Goal: Task Accomplishment & Management: Manage account settings

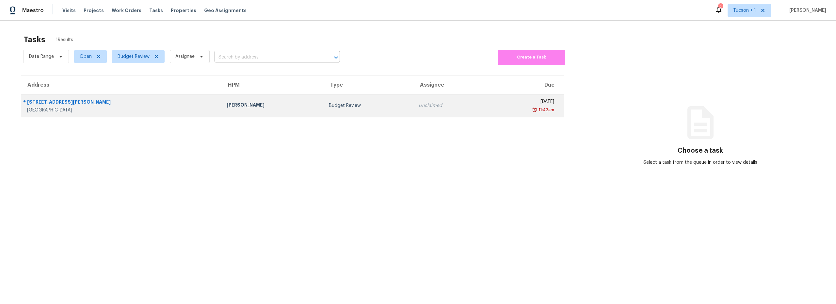
click at [345, 105] on div "Budget Review" at bounding box center [368, 105] width 79 height 7
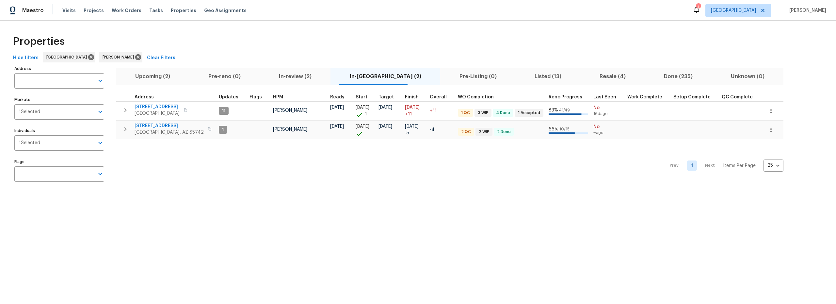
click at [151, 77] on span "Upcoming (2)" at bounding box center [152, 76] width 65 height 9
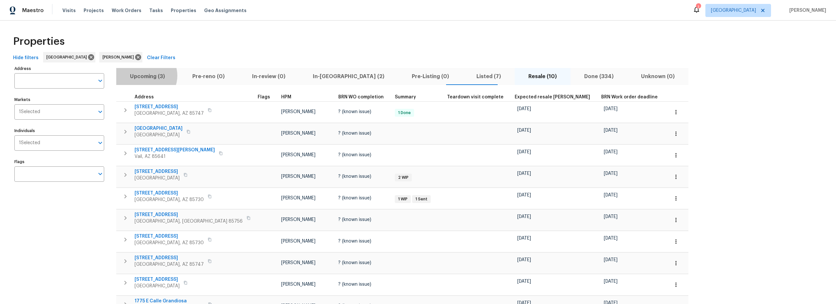
drag, startPoint x: 146, startPoint y: 75, endPoint x: 165, endPoint y: 74, distance: 19.0
click at [146, 76] on span "Upcoming (3)" at bounding box center [147, 76] width 55 height 9
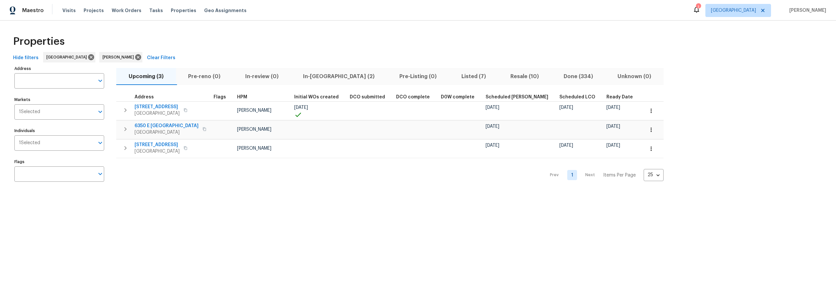
click at [502, 76] on span "Resale (10)" at bounding box center [524, 76] width 45 height 9
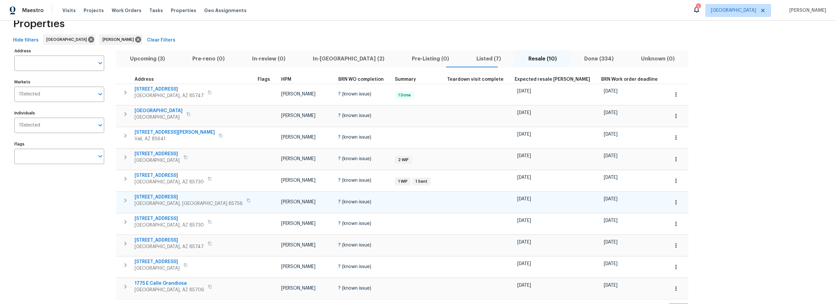
scroll to position [44, 0]
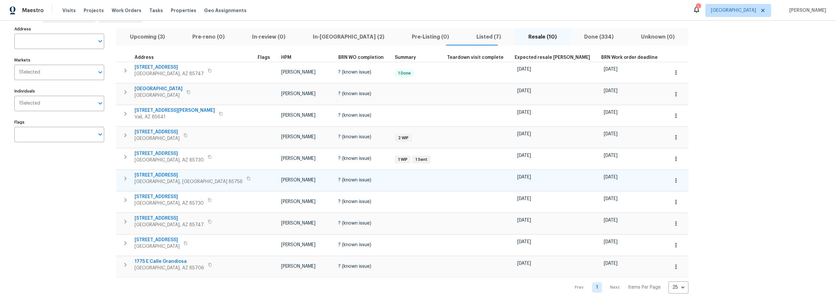
click at [672, 178] on icon "button" at bounding box center [675, 180] width 7 height 7
click at [580, 243] on p "Admin: Repair Budget Review" at bounding box center [594, 244] width 63 height 7
click at [72, 196] on div at bounding box center [418, 152] width 836 height 304
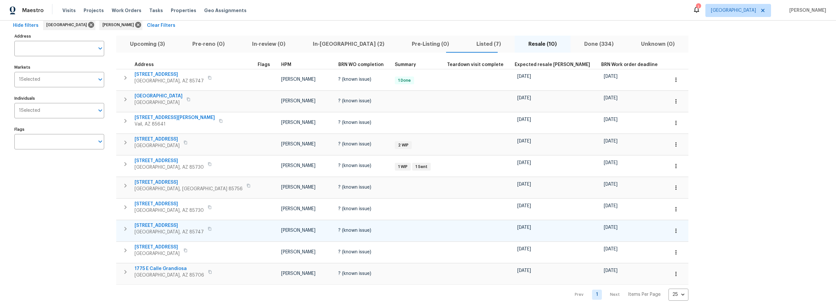
scroll to position [0, 0]
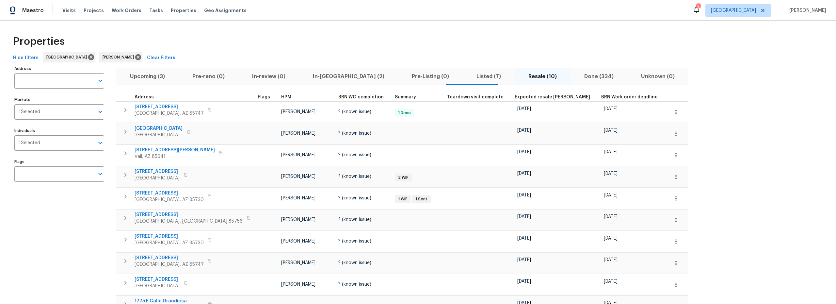
click at [148, 75] on span "Upcoming (3)" at bounding box center [147, 76] width 55 height 9
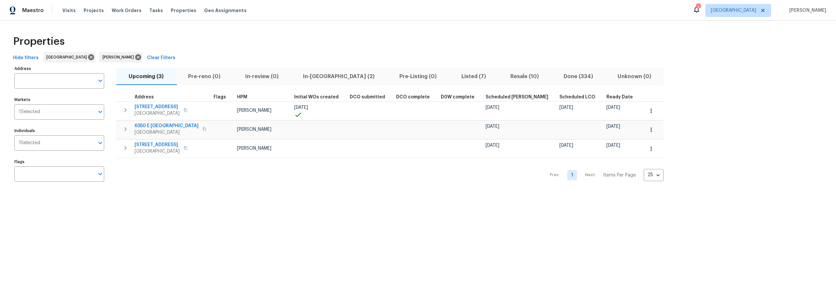
click at [502, 78] on span "Resale (10)" at bounding box center [524, 76] width 45 height 9
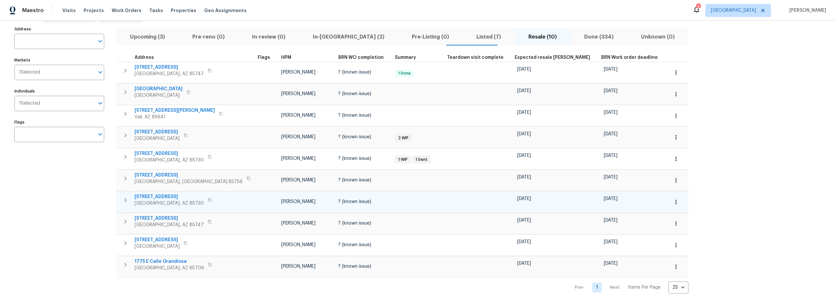
scroll to position [44, 0]
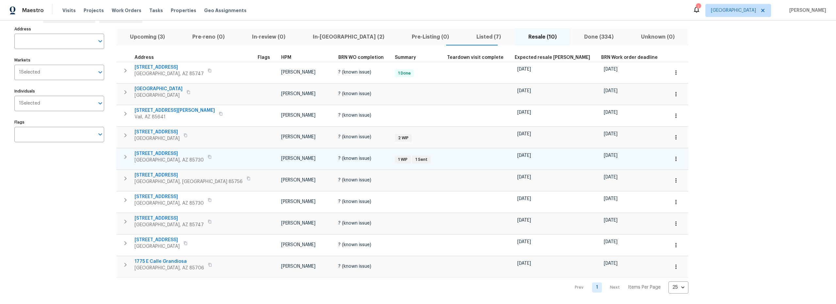
click at [159, 150] on span "9980 E Victoria Ln" at bounding box center [168, 153] width 69 height 7
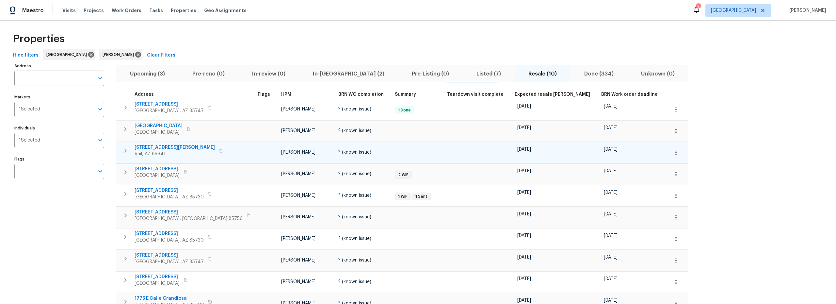
scroll to position [0, 0]
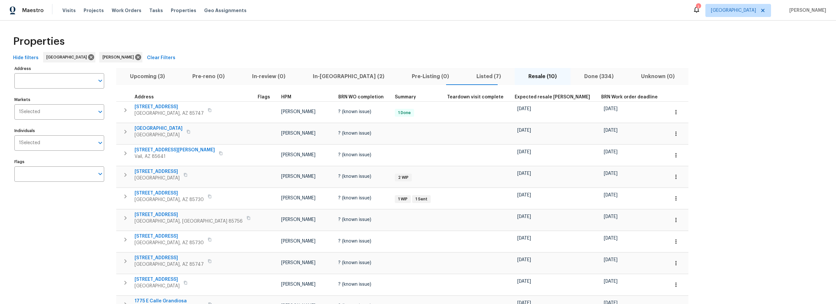
drag, startPoint x: 155, startPoint y: 77, endPoint x: 167, endPoint y: 77, distance: 12.1
click at [156, 77] on span "Upcoming (3)" at bounding box center [147, 76] width 55 height 9
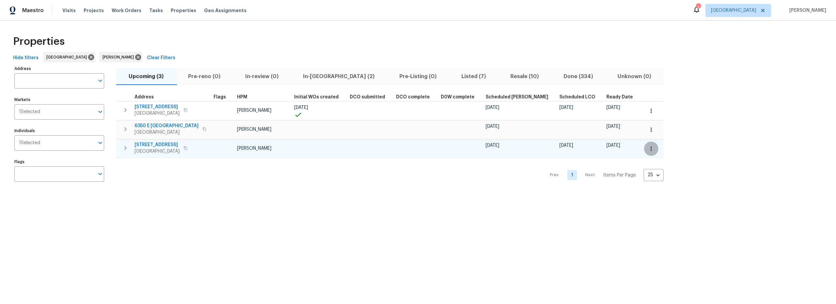
click at [644, 150] on button "button" at bounding box center [651, 148] width 14 height 14
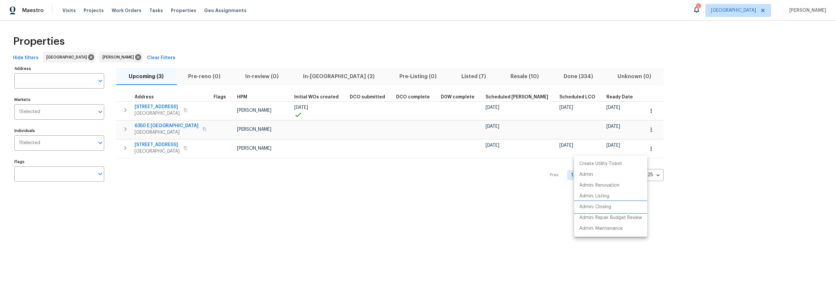
click at [599, 207] on p "Admin: Closing" at bounding box center [595, 206] width 32 height 7
click at [162, 127] on div at bounding box center [418, 152] width 836 height 304
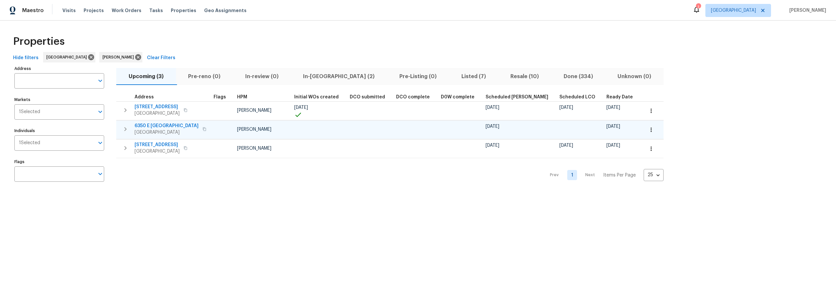
click at [155, 124] on span "6350 E Calle Orion" at bounding box center [166, 125] width 64 height 7
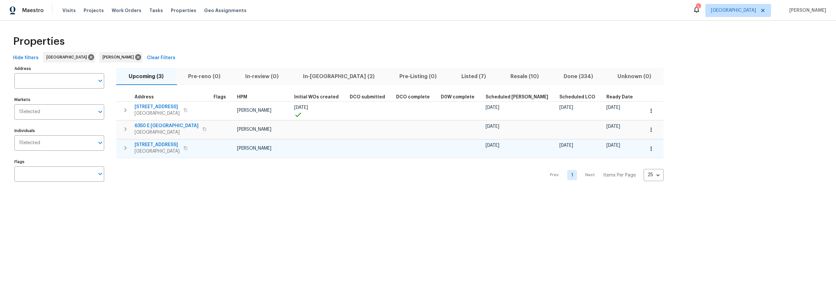
click at [176, 143] on span "9159 E Broadway Blvd Unit A" at bounding box center [156, 144] width 45 height 7
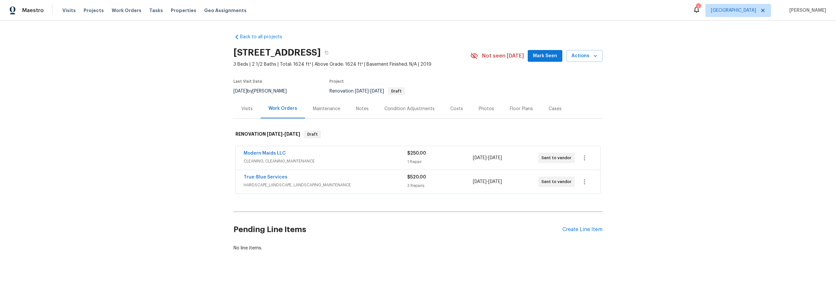
click at [379, 27] on div "Back to all projects 478 S Contempo Dr, Tucson, AZ 85710 3 Beds | 2 1/2 Baths |…" at bounding box center [418, 158] width 836 height 275
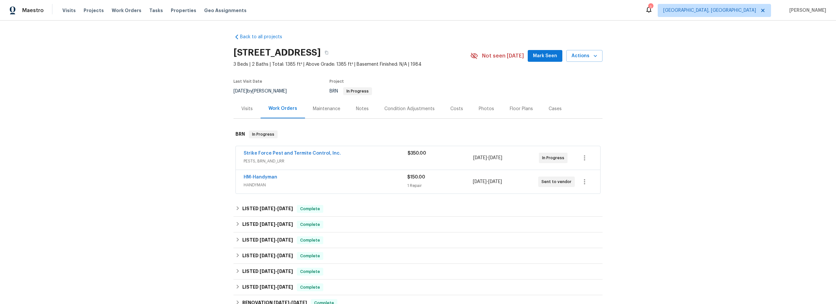
click at [325, 108] on div "Maintenance" at bounding box center [326, 108] width 27 height 7
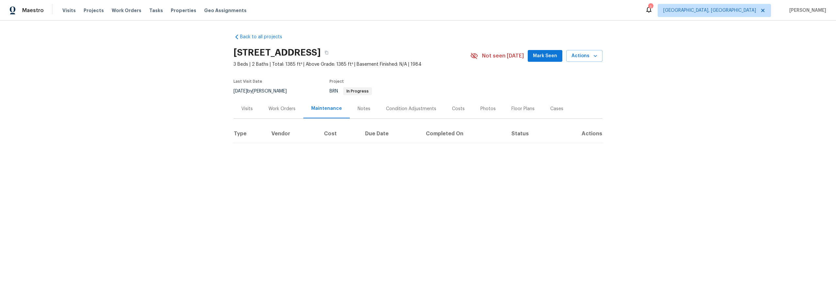
click at [358, 108] on div "Notes" at bounding box center [363, 108] width 13 height 7
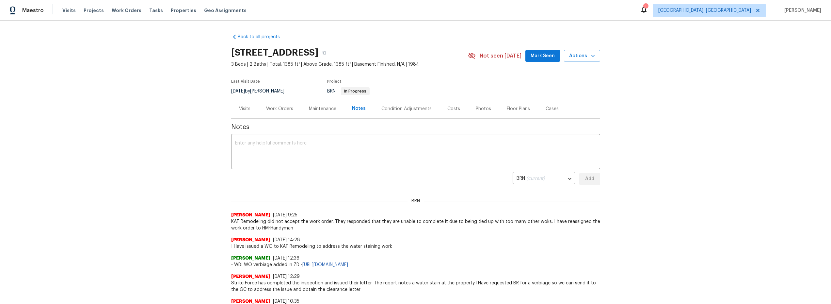
click at [184, 176] on div "Back to all projects 9980 E Victoria Ln, Tucson, AZ 85730 3 Beds | 2 Baths | To…" at bounding box center [415, 162] width 831 height 283
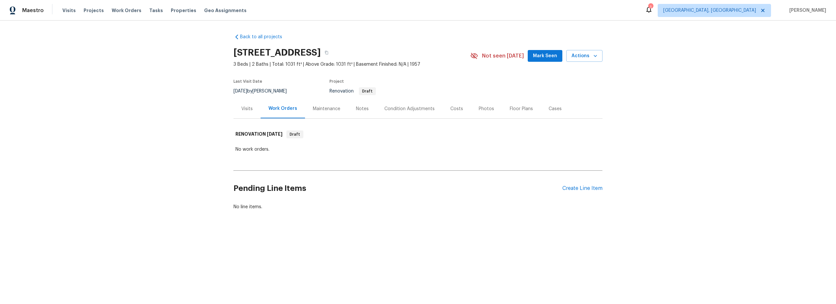
click at [482, 109] on div "Photos" at bounding box center [486, 108] width 15 height 7
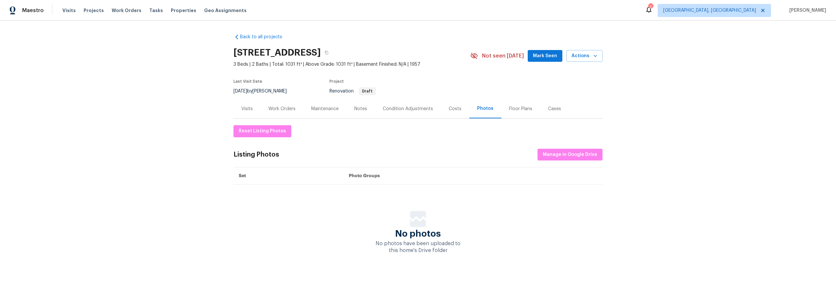
click at [454, 110] on div "Costs" at bounding box center [455, 108] width 13 height 7
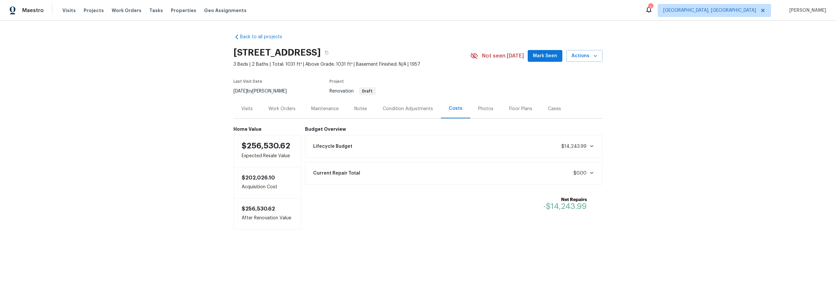
click at [356, 111] on div "Notes" at bounding box center [360, 108] width 13 height 7
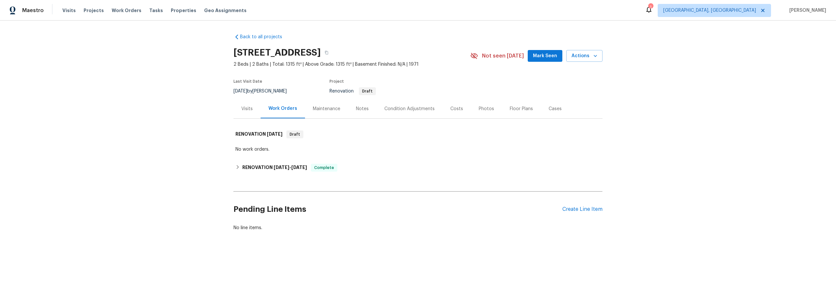
click at [456, 110] on div "Costs" at bounding box center [456, 108] width 13 height 7
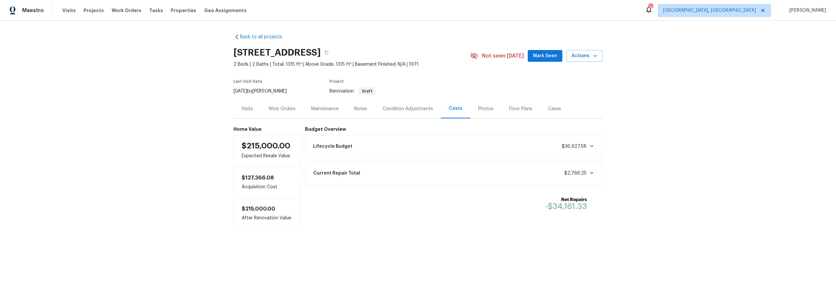
click at [285, 110] on div "Work Orders" at bounding box center [281, 108] width 27 height 7
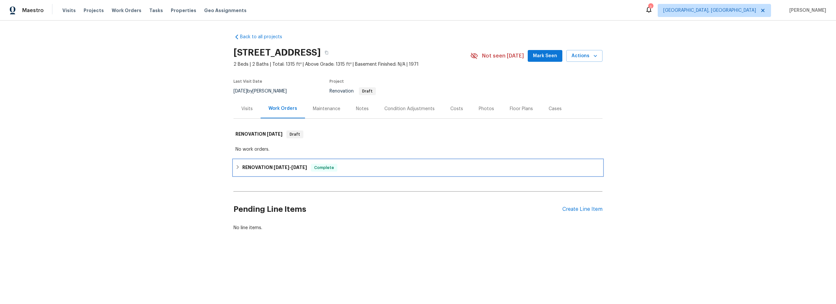
click at [242, 165] on h6 "RENOVATION [DATE] - [DATE]" at bounding box center [274, 168] width 65 height 8
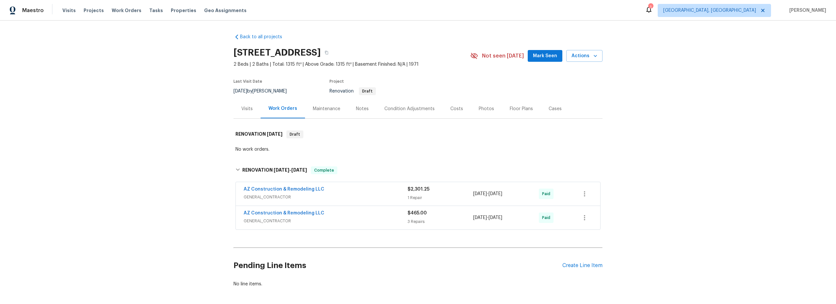
click at [358, 109] on div "Notes" at bounding box center [362, 108] width 13 height 7
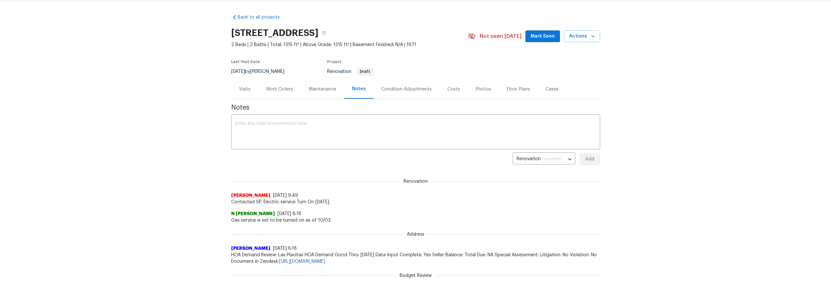
click at [452, 90] on div "Costs" at bounding box center [453, 89] width 13 height 7
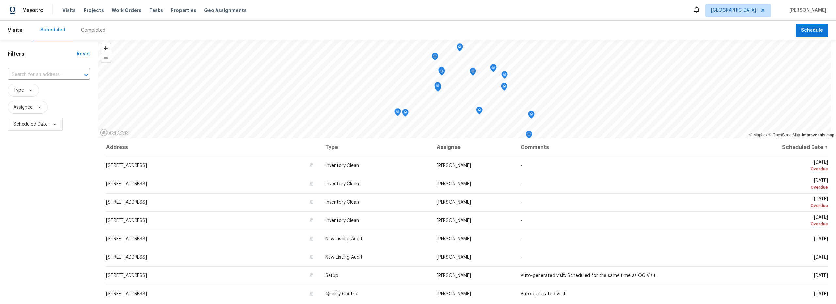
click at [89, 29] on div "Completed" at bounding box center [93, 30] width 24 height 7
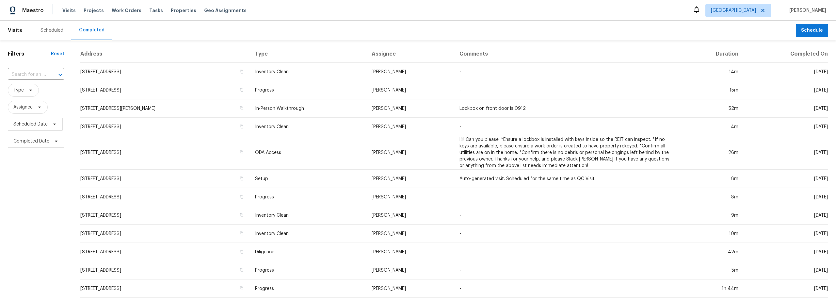
click at [55, 31] on div "Scheduled" at bounding box center [51, 30] width 23 height 7
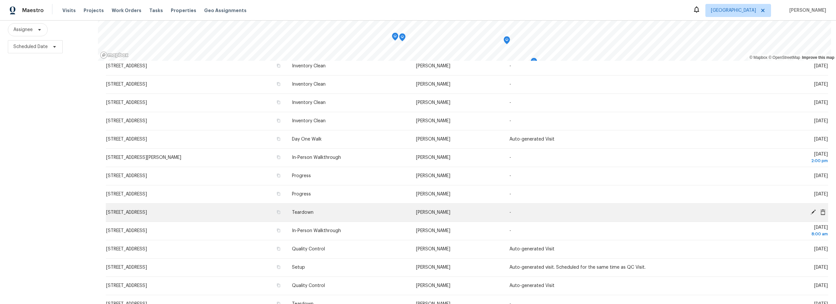
scroll to position [46, 0]
